Goal: Task Accomplishment & Management: Use online tool/utility

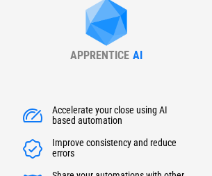
scroll to position [159, 0]
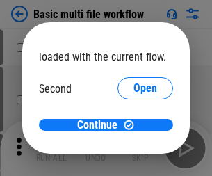
click at [134, 125] on span "Open" at bounding box center [146, 130] width 24 height 11
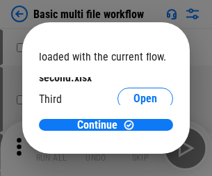
scroll to position [40, 0]
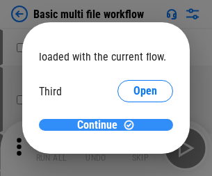
click at [101, 125] on span "Continue" at bounding box center [97, 125] width 40 height 11
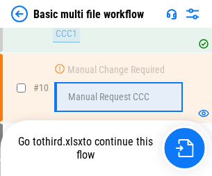
scroll to position [484, 0]
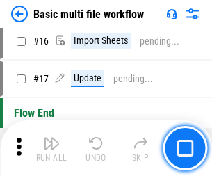
click at [51, 148] on img "button" at bounding box center [51, 143] width 17 height 17
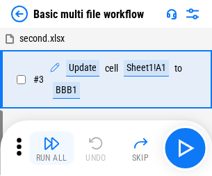
click at [51, 148] on img "button" at bounding box center [51, 143] width 17 height 17
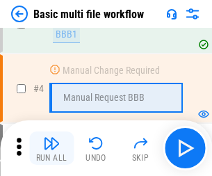
click at [51, 148] on img "button" at bounding box center [51, 143] width 17 height 17
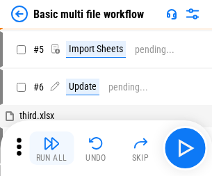
click at [51, 148] on img "button" at bounding box center [51, 143] width 17 height 17
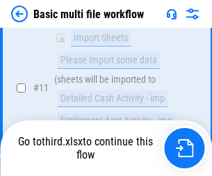
scroll to position [652, 0]
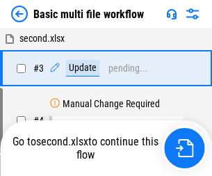
scroll to position [56, 0]
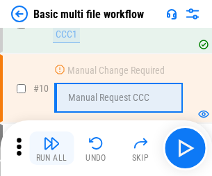
click at [51, 148] on img "button" at bounding box center [51, 143] width 17 height 17
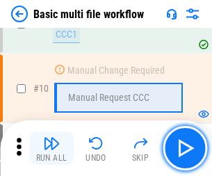
scroll to position [484, 0]
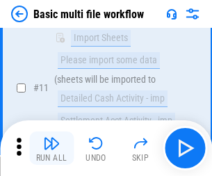
click at [51, 148] on img "button" at bounding box center [51, 143] width 17 height 17
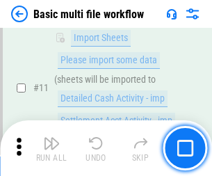
scroll to position [652, 0]
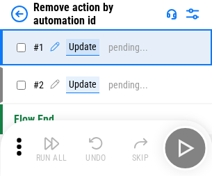
click at [51, 148] on img "button" at bounding box center [51, 143] width 17 height 17
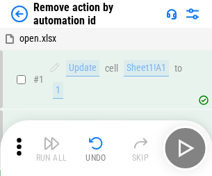
scroll to position [51, 0]
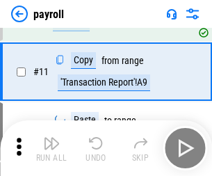
scroll to position [101, 0]
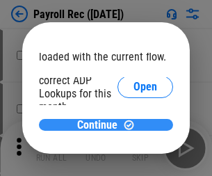
click at [101, 124] on span "Continue" at bounding box center [97, 125] width 40 height 11
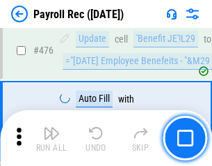
scroll to position [7412, 0]
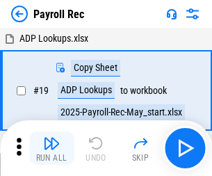
click at [51, 148] on img "button" at bounding box center [51, 143] width 17 height 17
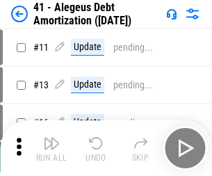
click at [51, 148] on img "button" at bounding box center [51, 143] width 17 height 17
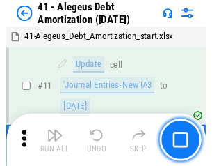
scroll to position [172, 0]
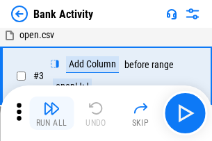
click at [51, 113] on img "button" at bounding box center [51, 108] width 17 height 17
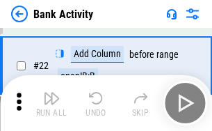
scroll to position [373, 0]
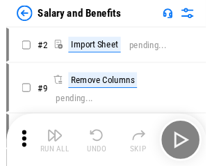
scroll to position [19, 0]
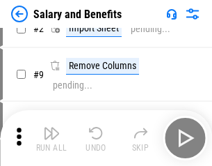
click at [51, 138] on img "button" at bounding box center [51, 132] width 17 height 17
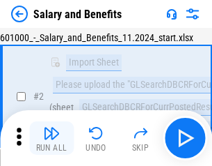
click at [51, 138] on img "button" at bounding box center [51, 132] width 17 height 17
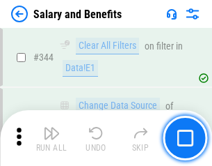
scroll to position [6512, 0]
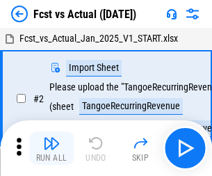
click at [51, 138] on img "button" at bounding box center [51, 143] width 17 height 17
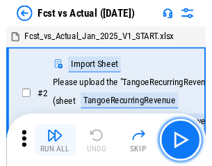
scroll to position [18, 0]
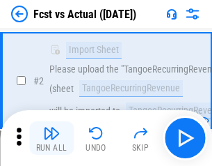
click at [51, 138] on img "button" at bounding box center [51, 132] width 17 height 17
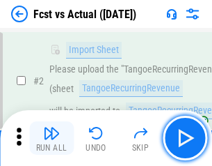
scroll to position [130, 0]
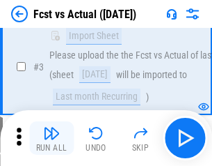
click at [51, 138] on img "button" at bounding box center [51, 132] width 17 height 17
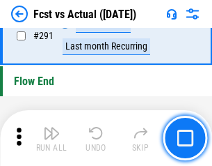
scroll to position [6582, 0]
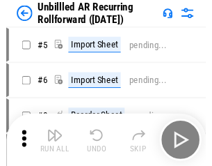
scroll to position [30, 0]
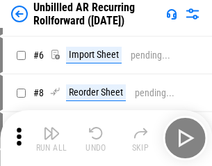
click at [51, 138] on img "button" at bounding box center [51, 132] width 17 height 17
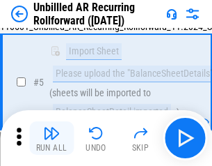
click at [51, 138] on img "button" at bounding box center [51, 132] width 17 height 17
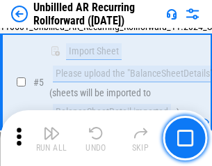
scroll to position [131, 0]
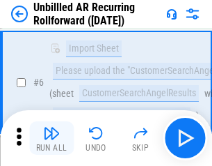
click at [51, 138] on img "button" at bounding box center [51, 132] width 17 height 17
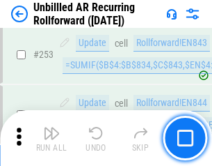
scroll to position [4724, 0]
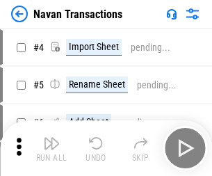
click at [51, 138] on img "button" at bounding box center [51, 143] width 17 height 17
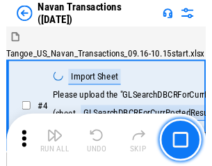
scroll to position [22, 0]
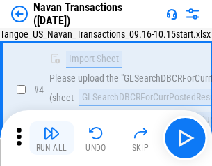
click at [51, 138] on img "button" at bounding box center [51, 132] width 17 height 17
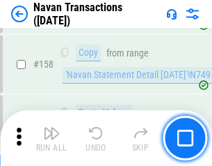
scroll to position [4509, 0]
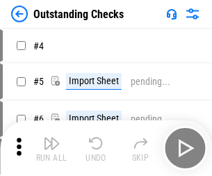
click at [51, 138] on img "button" at bounding box center [51, 143] width 17 height 17
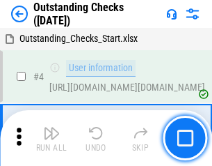
scroll to position [58, 0]
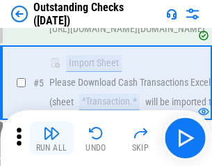
click at [51, 138] on img "button" at bounding box center [51, 132] width 17 height 17
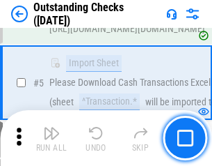
scroll to position [145, 0]
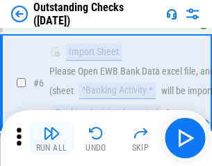
click at [51, 138] on img "button" at bounding box center [51, 132] width 17 height 17
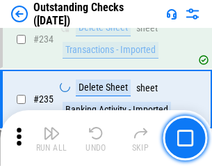
scroll to position [4223, 0]
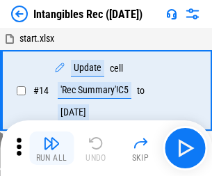
click at [51, 148] on img "button" at bounding box center [51, 143] width 17 height 17
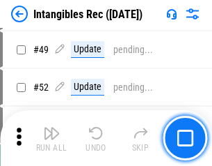
scroll to position [542, 0]
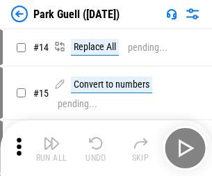
click at [51, 138] on img "button" at bounding box center [51, 143] width 17 height 17
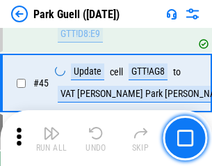
scroll to position [1739, 0]
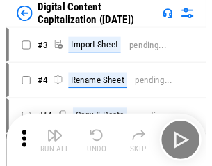
scroll to position [30, 0]
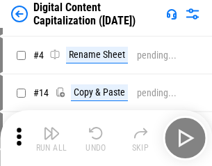
click at [51, 138] on img "button" at bounding box center [51, 132] width 17 height 17
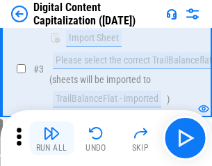
click at [51, 138] on img "button" at bounding box center [51, 132] width 17 height 17
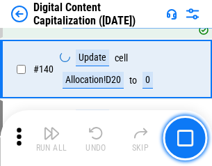
scroll to position [1465, 0]
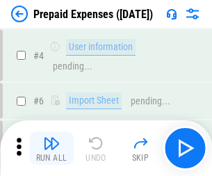
click at [51, 138] on img "button" at bounding box center [51, 143] width 17 height 17
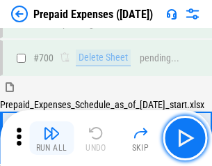
scroll to position [3742, 0]
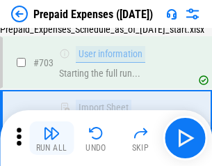
click at [51, 138] on img "button" at bounding box center [51, 132] width 17 height 17
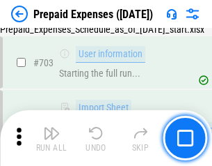
scroll to position [3824, 0]
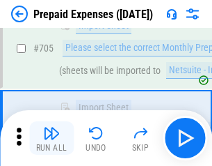
click at [51, 138] on img "button" at bounding box center [51, 132] width 17 height 17
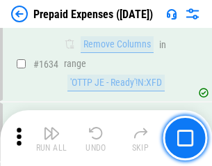
scroll to position [13541, 0]
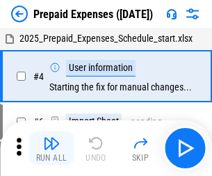
click at [51, 148] on img "button" at bounding box center [51, 143] width 17 height 17
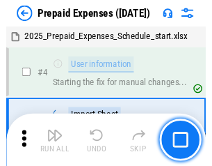
scroll to position [61, 0]
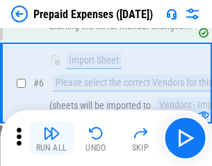
click at [51, 138] on img "button" at bounding box center [51, 132] width 17 height 17
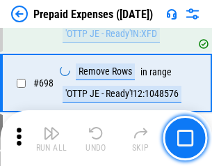
scroll to position [4843, 0]
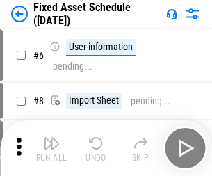
click at [51, 148] on img "button" at bounding box center [51, 143] width 17 height 17
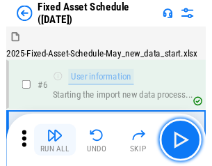
scroll to position [75, 0]
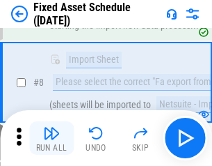
click at [51, 138] on img "button" at bounding box center [51, 132] width 17 height 17
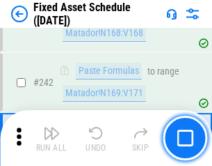
scroll to position [4308, 0]
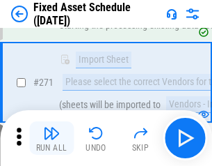
click at [51, 138] on img "button" at bounding box center [51, 132] width 17 height 17
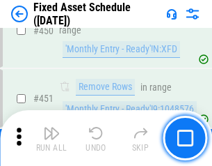
scroll to position [6217, 0]
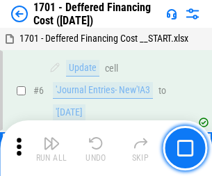
scroll to position [167, 0]
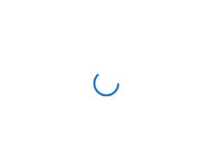
scroll to position [2, 0]
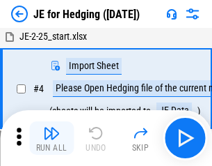
click at [51, 138] on img "button" at bounding box center [51, 132] width 17 height 17
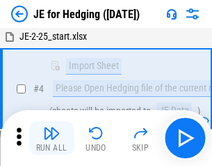
click at [51, 138] on img "button" at bounding box center [51, 132] width 17 height 17
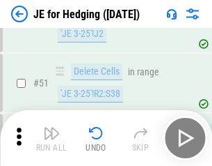
scroll to position [901, 0]
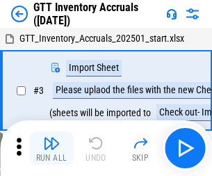
click at [51, 138] on img "button" at bounding box center [51, 143] width 17 height 17
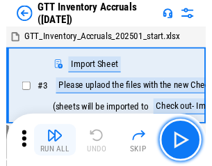
scroll to position [2, 0]
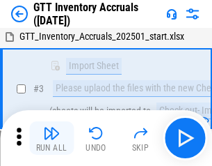
click at [51, 138] on img "button" at bounding box center [51, 132] width 17 height 17
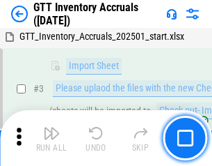
scroll to position [90, 0]
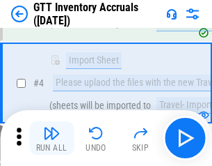
click at [51, 138] on img "button" at bounding box center [51, 132] width 17 height 17
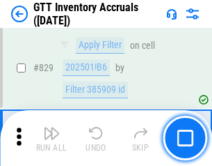
scroll to position [10556, 0]
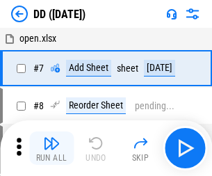
click at [51, 148] on img "button" at bounding box center [51, 143] width 17 height 17
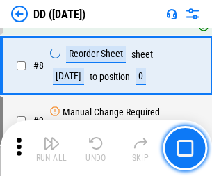
scroll to position [134, 0]
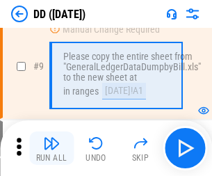
click at [51, 148] on img "button" at bounding box center [51, 143] width 17 height 17
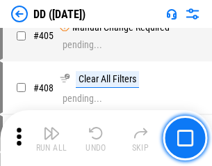
scroll to position [6223, 0]
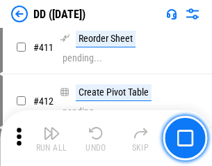
click at [51, 138] on img "button" at bounding box center [51, 132] width 17 height 17
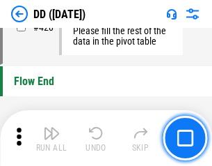
scroll to position [6657, 0]
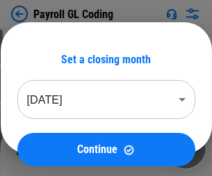
click at [51, 148] on img "button" at bounding box center [51, 143] width 17 height 17
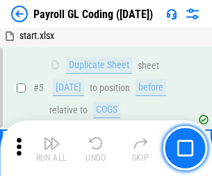
scroll to position [167, 0]
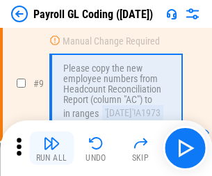
click at [51, 148] on img "button" at bounding box center [51, 143] width 17 height 17
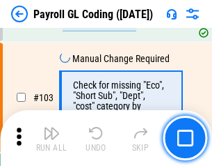
scroll to position [3263, 0]
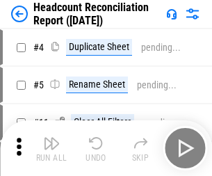
click at [51, 148] on img "button" at bounding box center [51, 143] width 17 height 17
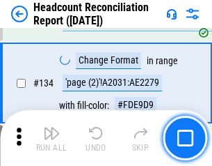
scroll to position [1672, 0]
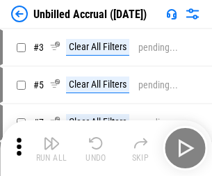
click at [51, 148] on img "button" at bounding box center [51, 143] width 17 height 17
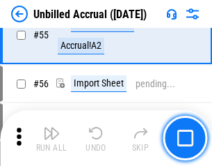
scroll to position [1452, 0]
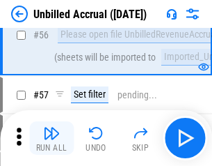
click at [51, 138] on img "button" at bounding box center [51, 132] width 17 height 17
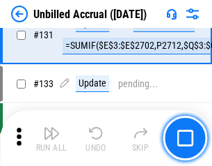
scroll to position [4143, 0]
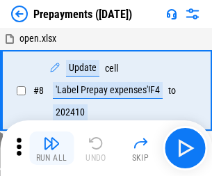
click at [51, 148] on img "button" at bounding box center [51, 143] width 17 height 17
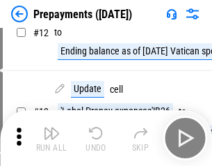
scroll to position [87, 0]
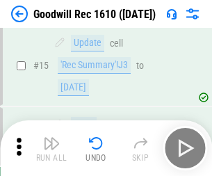
scroll to position [238, 0]
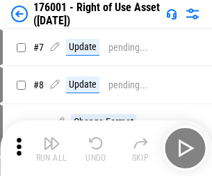
click at [51, 148] on img "button" at bounding box center [51, 143] width 17 height 17
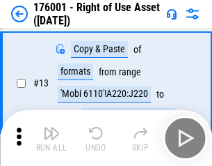
scroll to position [90, 0]
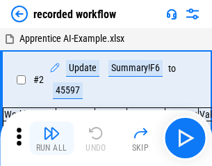
click at [51, 138] on img "button" at bounding box center [51, 132] width 17 height 17
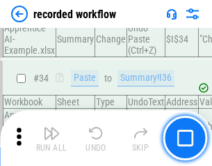
scroll to position [4347, 0]
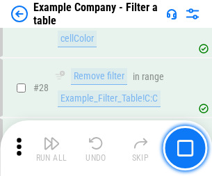
scroll to position [1273, 0]
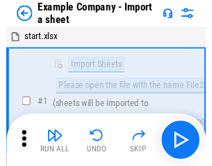
scroll to position [22, 0]
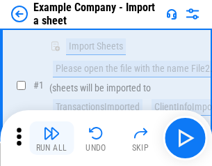
click at [51, 138] on img "button" at bounding box center [51, 132] width 17 height 17
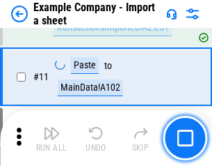
scroll to position [307, 0]
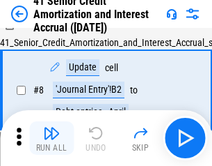
click at [51, 138] on img "button" at bounding box center [51, 132] width 17 height 17
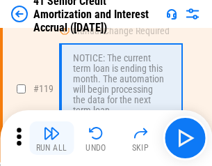
click at [51, 138] on img "button" at bounding box center [51, 132] width 17 height 17
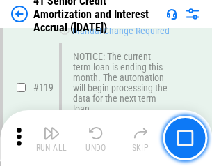
scroll to position [1312, 0]
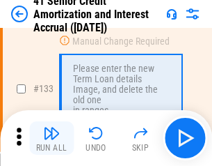
click at [51, 138] on img "button" at bounding box center [51, 132] width 17 height 17
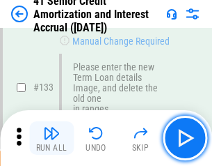
scroll to position [1453, 0]
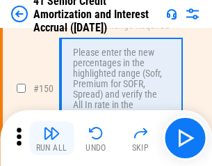
click at [51, 138] on img "button" at bounding box center [51, 132] width 17 height 17
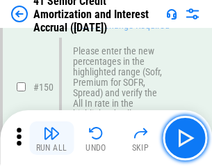
scroll to position [1599, 0]
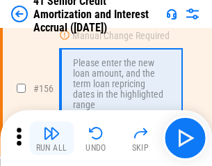
click at [51, 138] on img "button" at bounding box center [51, 132] width 17 height 17
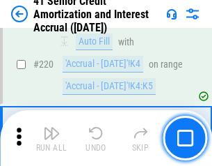
scroll to position [3115, 0]
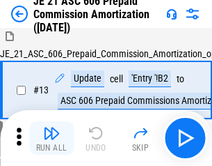
click at [51, 138] on img "button" at bounding box center [51, 132] width 17 height 17
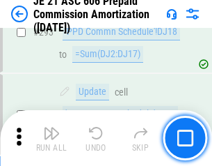
scroll to position [2559, 0]
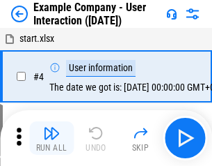
click at [51, 138] on img "button" at bounding box center [51, 132] width 17 height 17
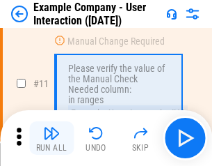
click at [51, 138] on img "button" at bounding box center [51, 132] width 17 height 17
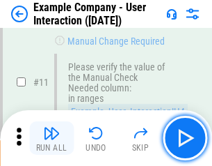
scroll to position [301, 0]
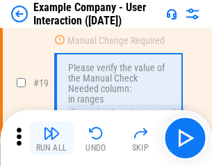
click at [51, 138] on img "button" at bounding box center [51, 132] width 17 height 17
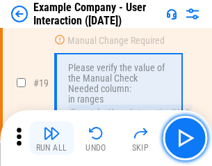
click at [51, 138] on img "button" at bounding box center [51, 132] width 17 height 17
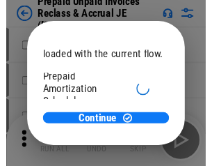
scroll to position [83, 0]
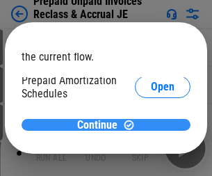
click at [101, 124] on span "Continue" at bounding box center [97, 125] width 40 height 11
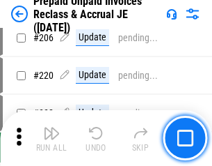
scroll to position [1803, 0]
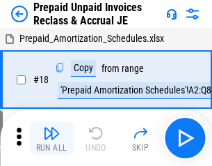
click at [51, 138] on img "button" at bounding box center [51, 132] width 17 height 17
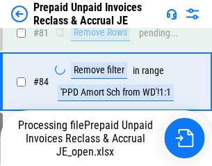
scroll to position [1064, 0]
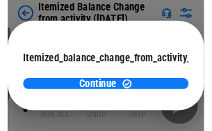
scroll to position [102, 0]
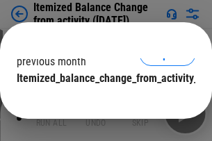
click at [101, 101] on span "Continue" at bounding box center [97, 106] width 40 height 11
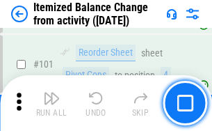
scroll to position [2326, 0]
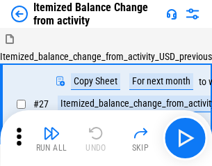
scroll to position [22, 0]
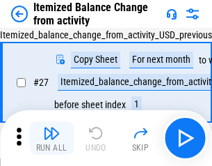
click at [51, 138] on img "button" at bounding box center [51, 132] width 17 height 17
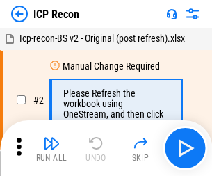
scroll to position [6, 0]
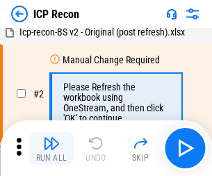
click at [51, 148] on img "button" at bounding box center [51, 143] width 17 height 17
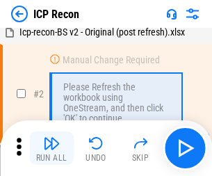
click at [51, 148] on img "button" at bounding box center [51, 143] width 17 height 17
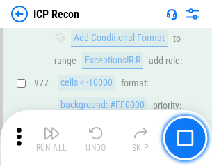
scroll to position [1250, 0]
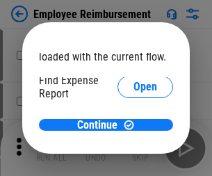
click at [134, 161] on span "Open" at bounding box center [146, 166] width 24 height 11
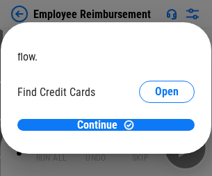
scroll to position [81, 0]
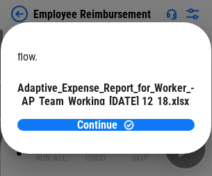
click at [155, 117] on span "Open" at bounding box center [167, 122] width 24 height 11
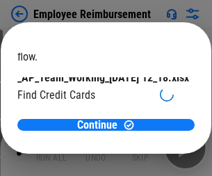
scroll to position [145, 0]
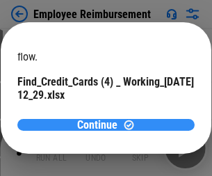
click at [101, 124] on span "Continue" at bounding box center [97, 125] width 40 height 11
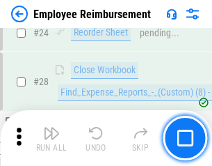
scroll to position [650, 0]
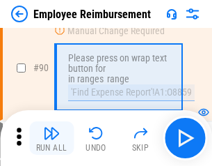
click at [51, 138] on img "button" at bounding box center [51, 132] width 17 height 17
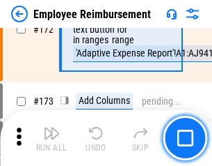
click at [51, 138] on img "button" at bounding box center [51, 132] width 17 height 17
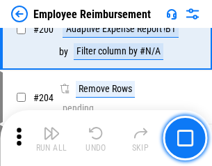
scroll to position [3519, 0]
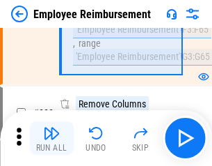
click at [51, 138] on img "button" at bounding box center [51, 132] width 17 height 17
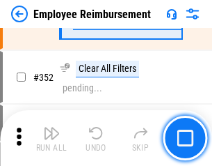
click at [51, 138] on img "button" at bounding box center [51, 132] width 17 height 17
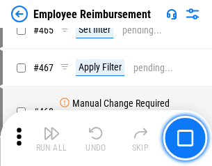
scroll to position [8503, 0]
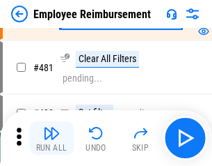
click at [51, 138] on img "button" at bounding box center [51, 132] width 17 height 17
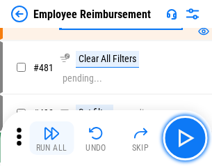
click at [51, 138] on img "button" at bounding box center [51, 132] width 17 height 17
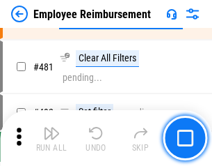
click at [51, 138] on img "button" at bounding box center [51, 132] width 17 height 17
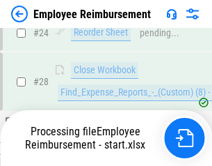
scroll to position [650, 0]
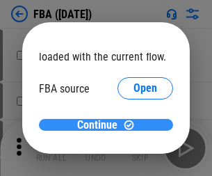
click at [101, 125] on span "Continue" at bounding box center [97, 125] width 40 height 11
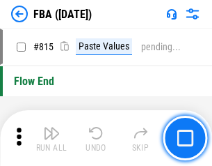
scroll to position [12271, 0]
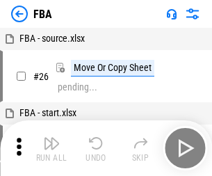
scroll to position [14, 0]
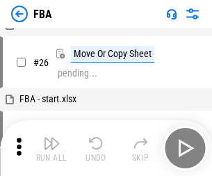
click at [51, 148] on img "button" at bounding box center [51, 143] width 17 height 17
